Goal: Find specific page/section: Find specific page/section

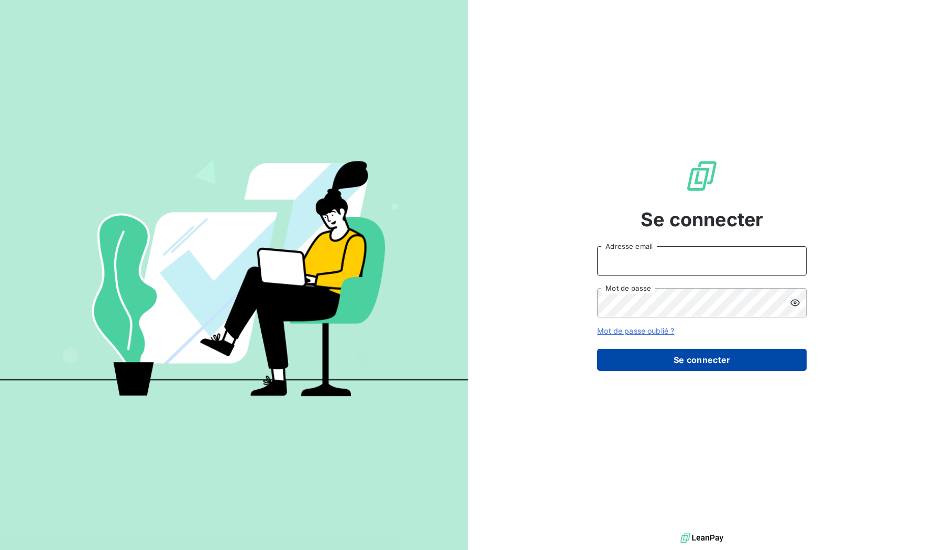
type input "[EMAIL_ADDRESS][DOMAIN_NAME]"
click at [673, 362] on button "Se connecter" at bounding box center [701, 360] width 209 height 22
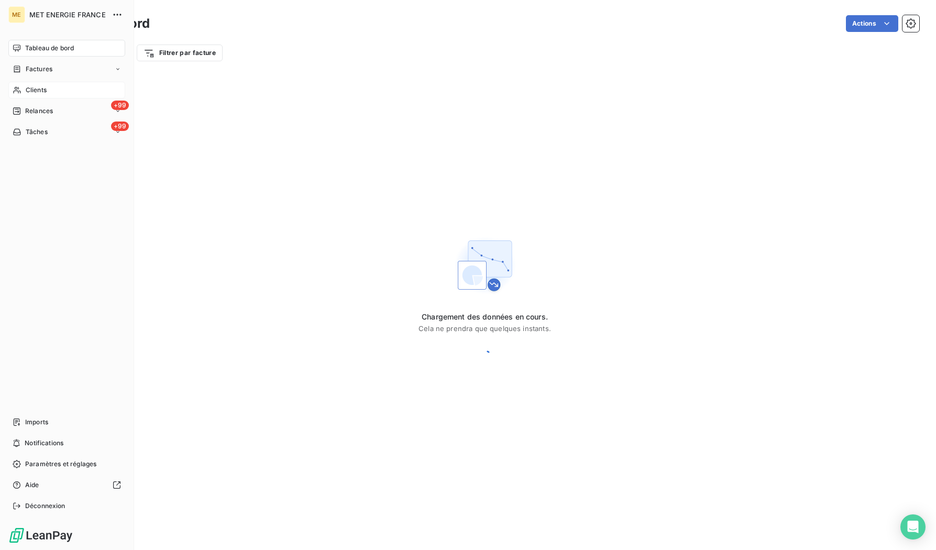
click at [37, 90] on span "Clients" at bounding box center [36, 89] width 21 height 9
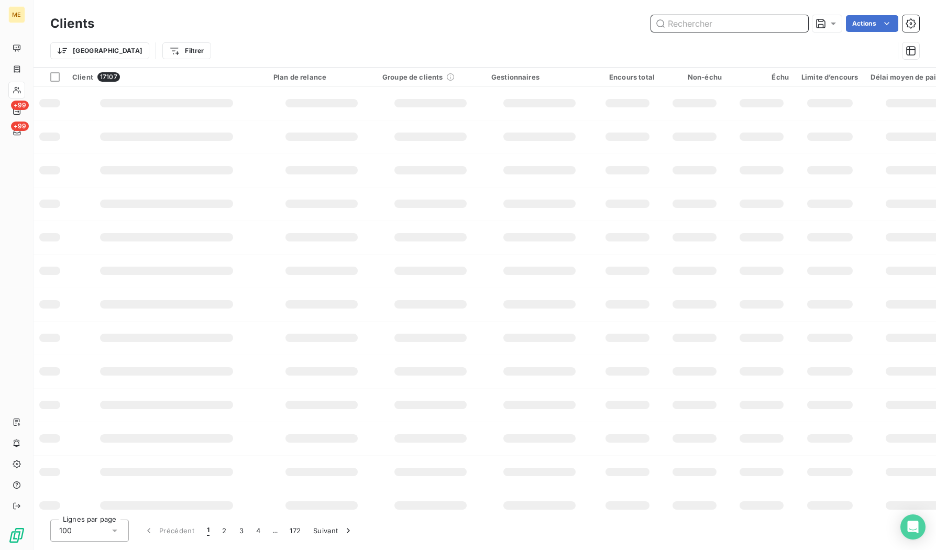
click at [729, 27] on input "text" at bounding box center [729, 23] width 157 height 17
paste input "07347467359699"
click at [694, 20] on input "07347467359699" at bounding box center [729, 23] width 157 height 17
click at [730, 28] on input "07347467359699" at bounding box center [729, 23] width 157 height 17
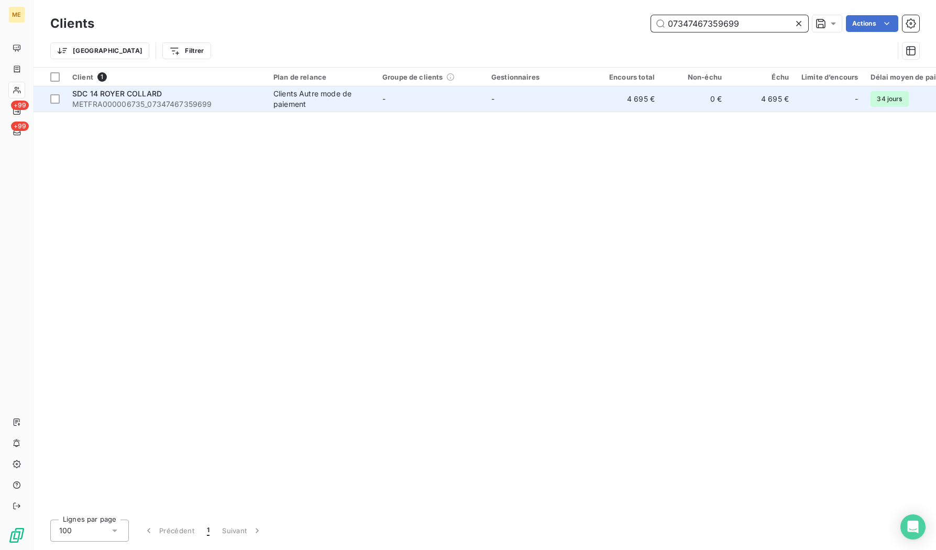
type input "07347467359699"
click at [137, 106] on span "METFRA000006735_07347467359699" at bounding box center [166, 104] width 188 height 10
